Goal: Information Seeking & Learning: Learn about a topic

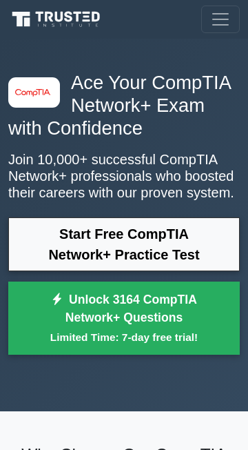
scroll to position [611, 0]
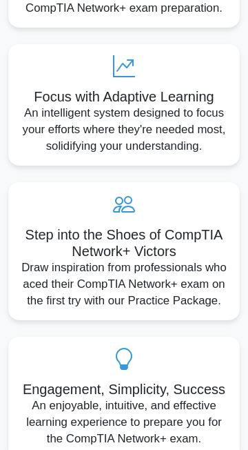
click at [126, 210] on icon at bounding box center [124, 204] width 210 height 22
click at [119, 207] on icon at bounding box center [124, 204] width 210 height 22
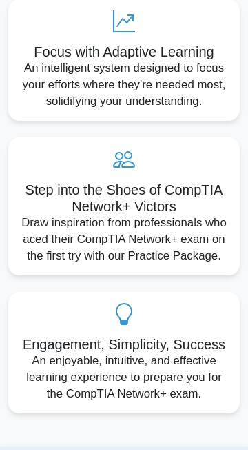
scroll to position [681, 0]
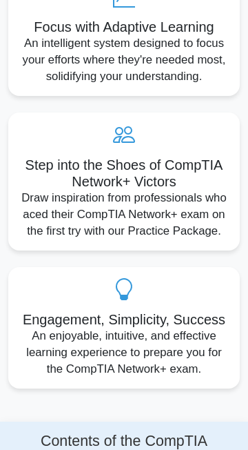
click at [126, 301] on div "Engagement, Simplicity, Success An enjoyable, intuitive, and effective learning…" at bounding box center [124, 327] width 232 height 121
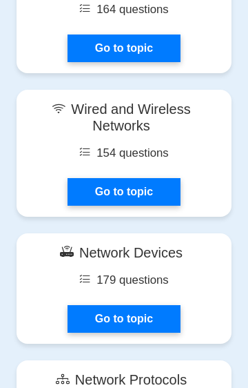
scroll to position [1708, 0]
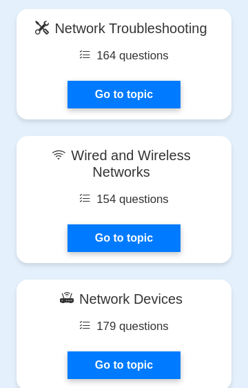
click at [132, 232] on link "Go to topic" at bounding box center [124, 238] width 113 height 28
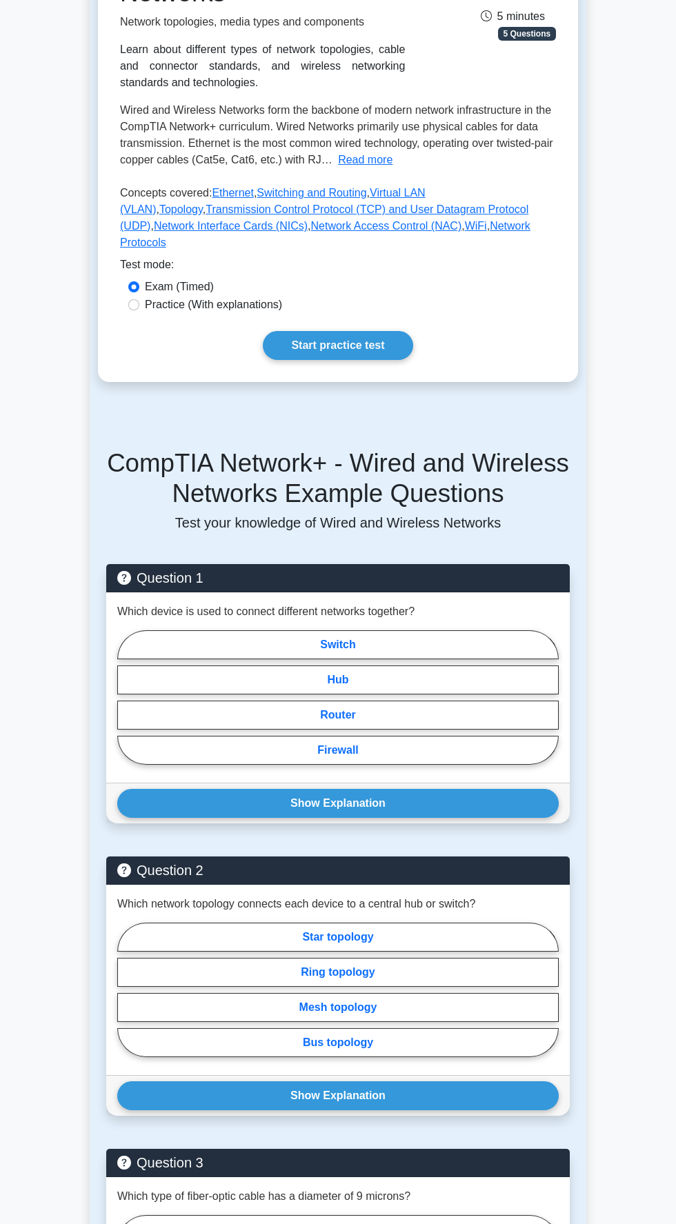
scroll to position [1157, 0]
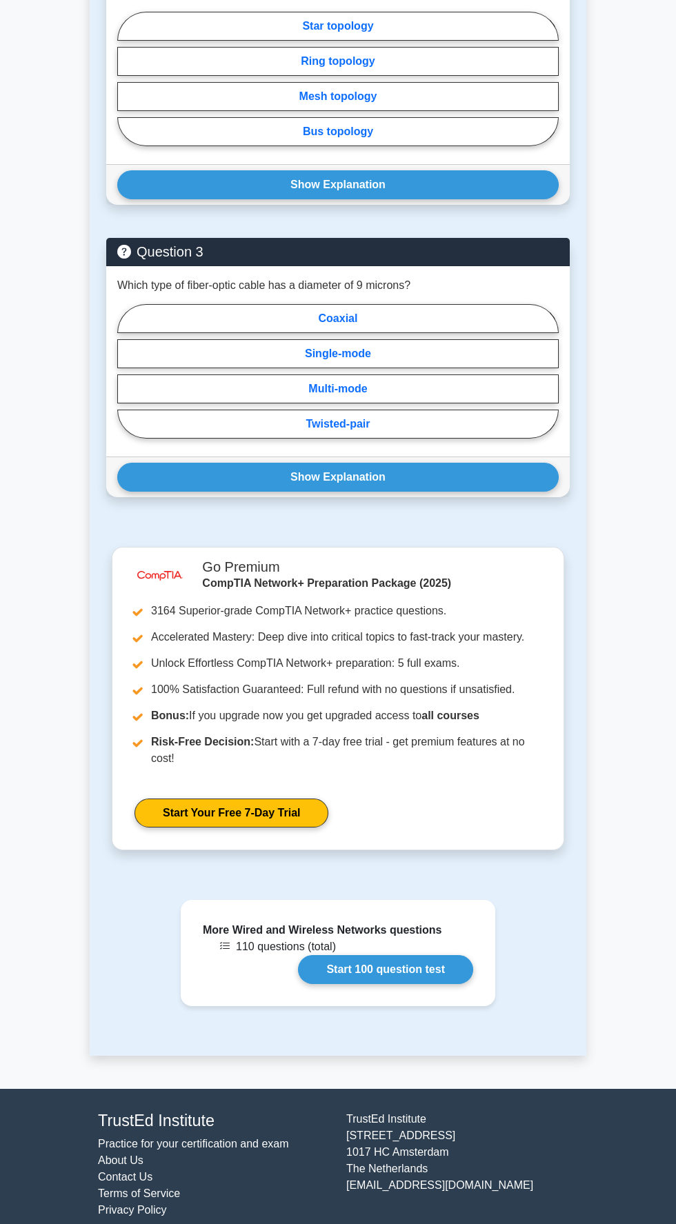
click at [225, 810] on link "Start Your Free 7-Day Trial" at bounding box center [231, 813] width 194 height 29
click at [397, 978] on link "Start 100 question test" at bounding box center [385, 969] width 175 height 29
